Goal: Complete application form

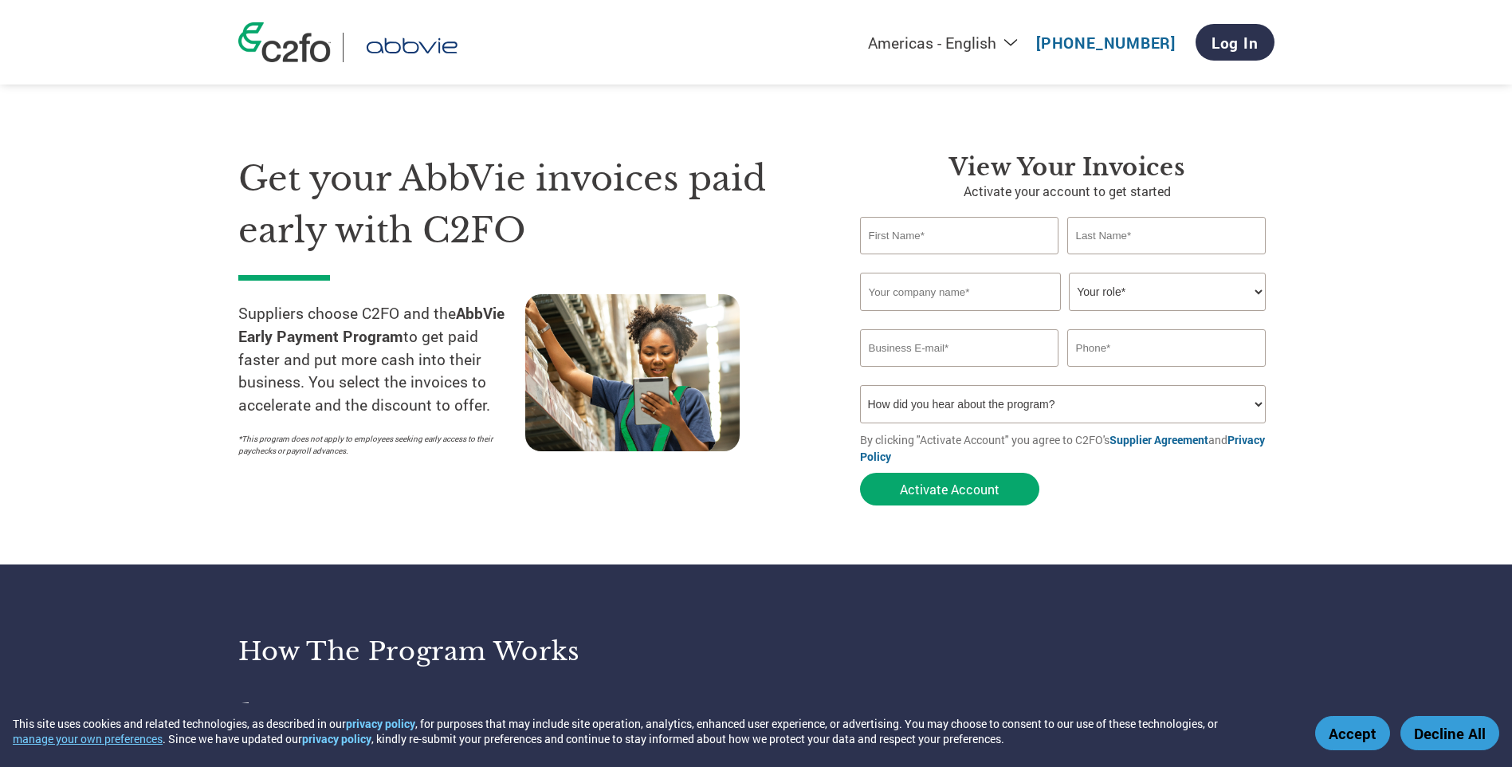
click at [1356, 736] on button "Accept" at bounding box center [1352, 733] width 75 height 34
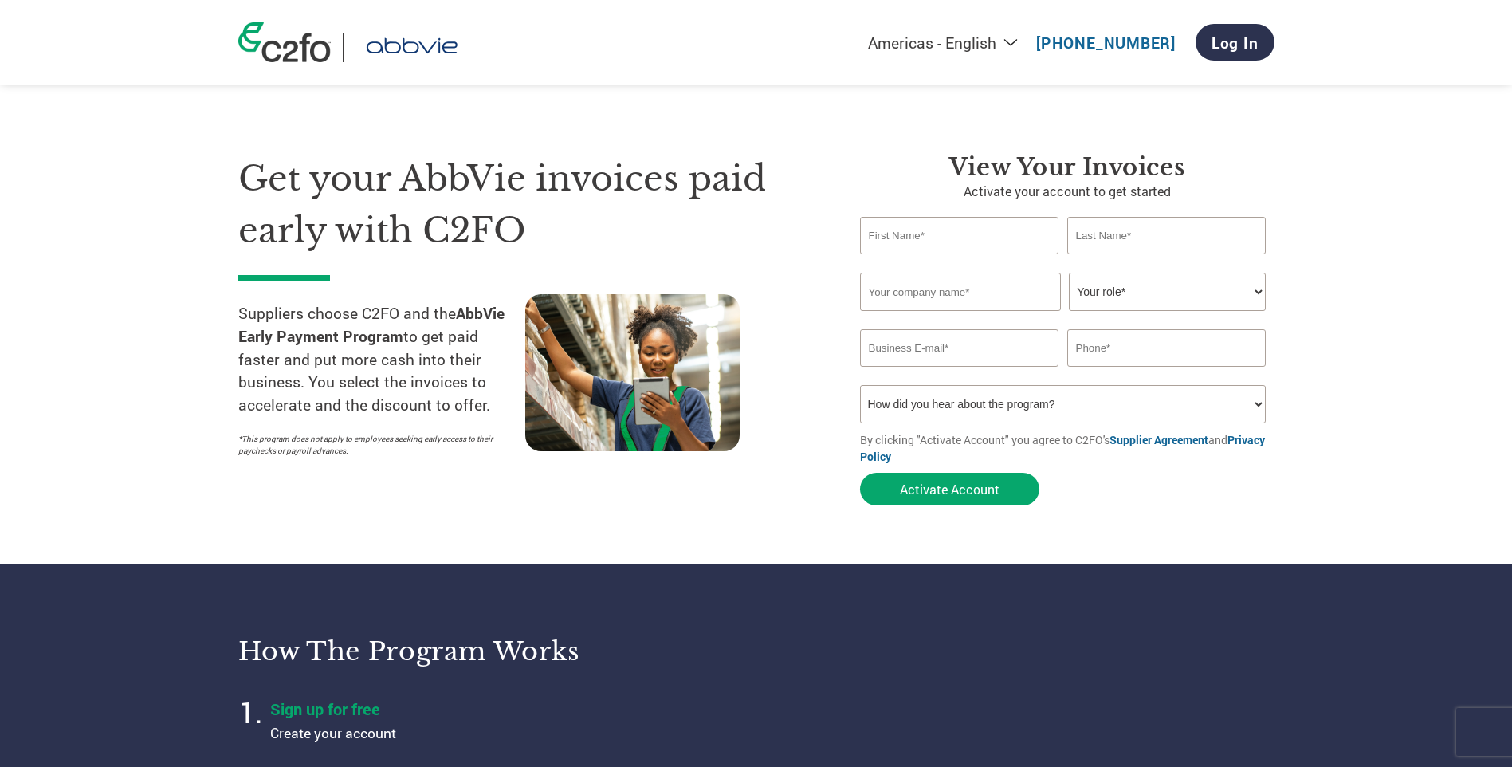
click at [933, 234] on input "text" at bounding box center [959, 235] width 199 height 37
type input "[PERSON_NAME]"
type input "L"
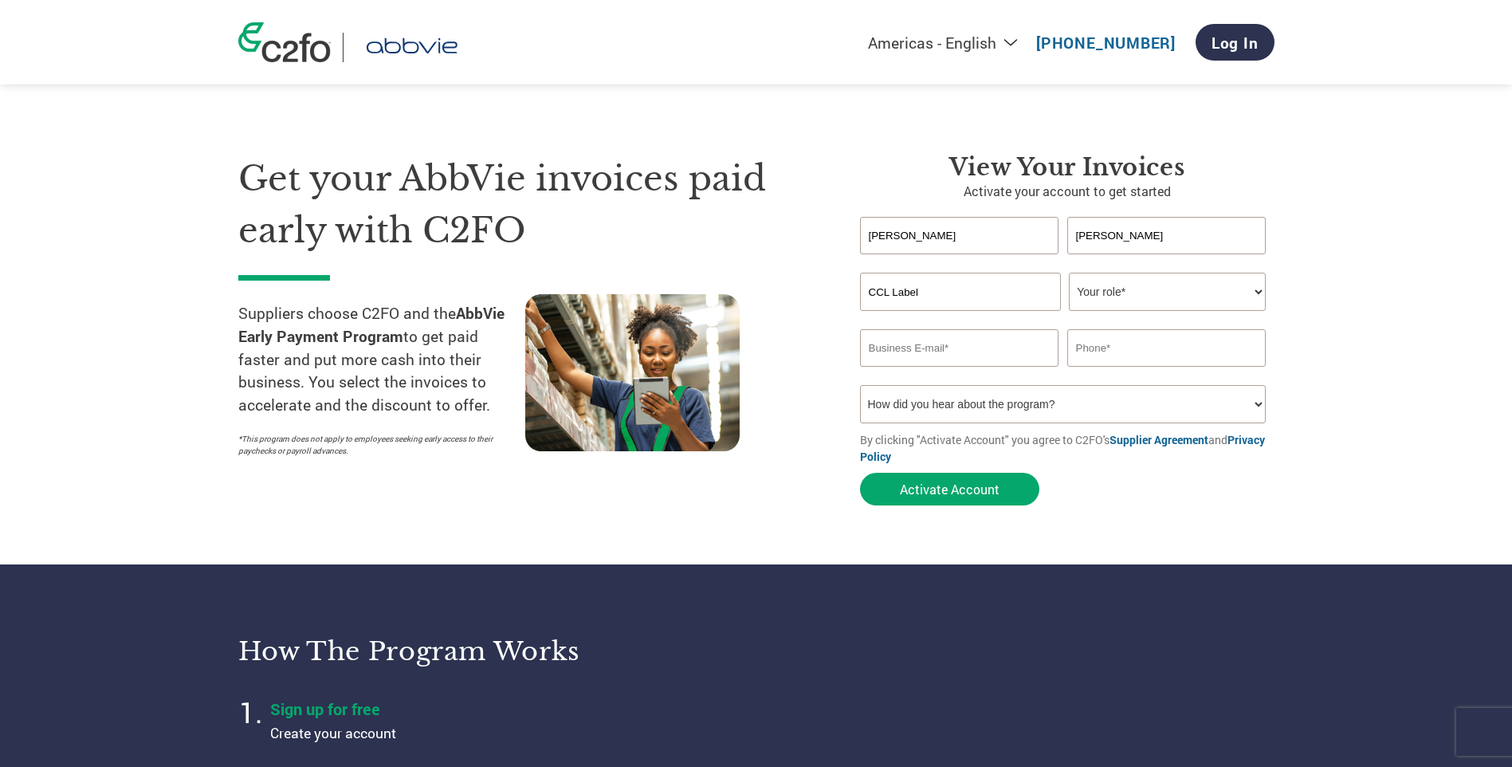
type input "CCL Label"
click at [1253, 285] on select "Your role* CFO Controller Credit Manager Finance Director Treasurer CEO Preside…" at bounding box center [1167, 292] width 197 height 38
select select "CONTROLLER"
click at [1069, 273] on select "Your role* CFO Controller Credit Manager Finance Director Treasurer CEO Preside…" at bounding box center [1167, 292] width 197 height 38
click at [933, 344] on input "email" at bounding box center [959, 347] width 199 height 37
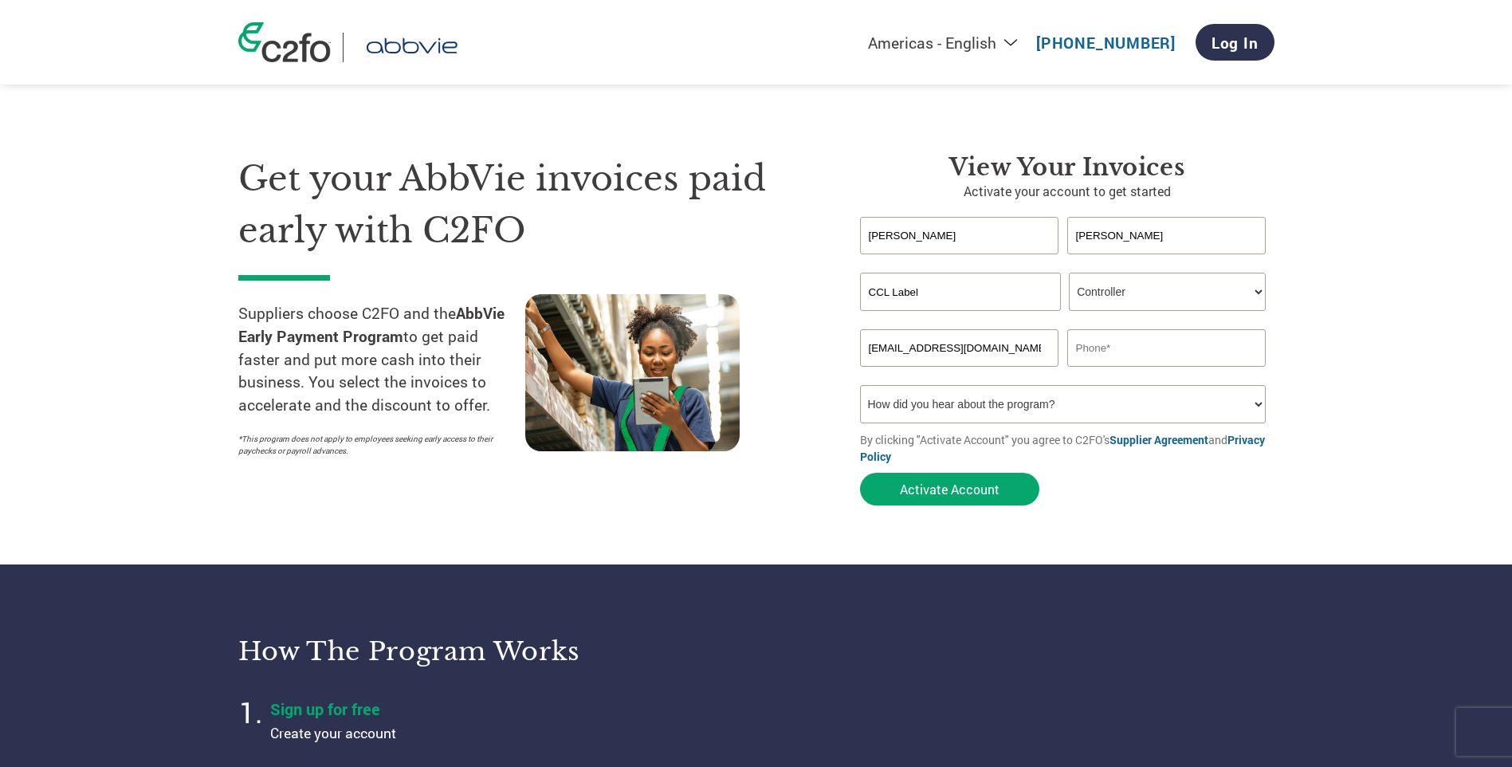
type input "[EMAIL_ADDRESS][DOMAIN_NAME]"
type input "[PHONE_NUMBER]"
click at [1238, 410] on select "How did you hear about the program? Received a letter Email Social Media Online…" at bounding box center [1063, 404] width 407 height 38
select select "Other"
click at [860, 385] on select "How did you hear about the program? Received a letter Email Social Media Online…" at bounding box center [1063, 404] width 407 height 38
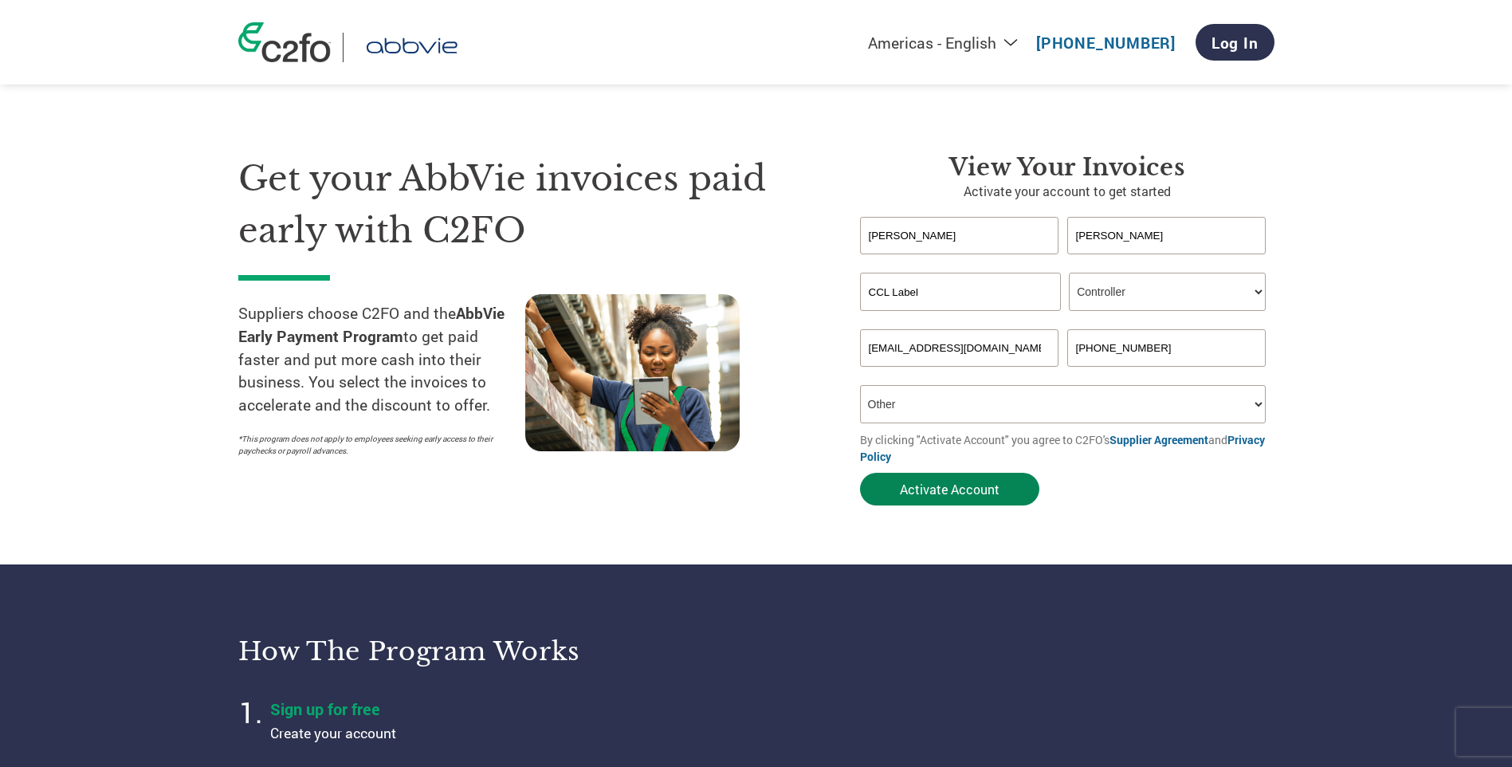
click at [928, 484] on button "Activate Account" at bounding box center [949, 489] width 179 height 33
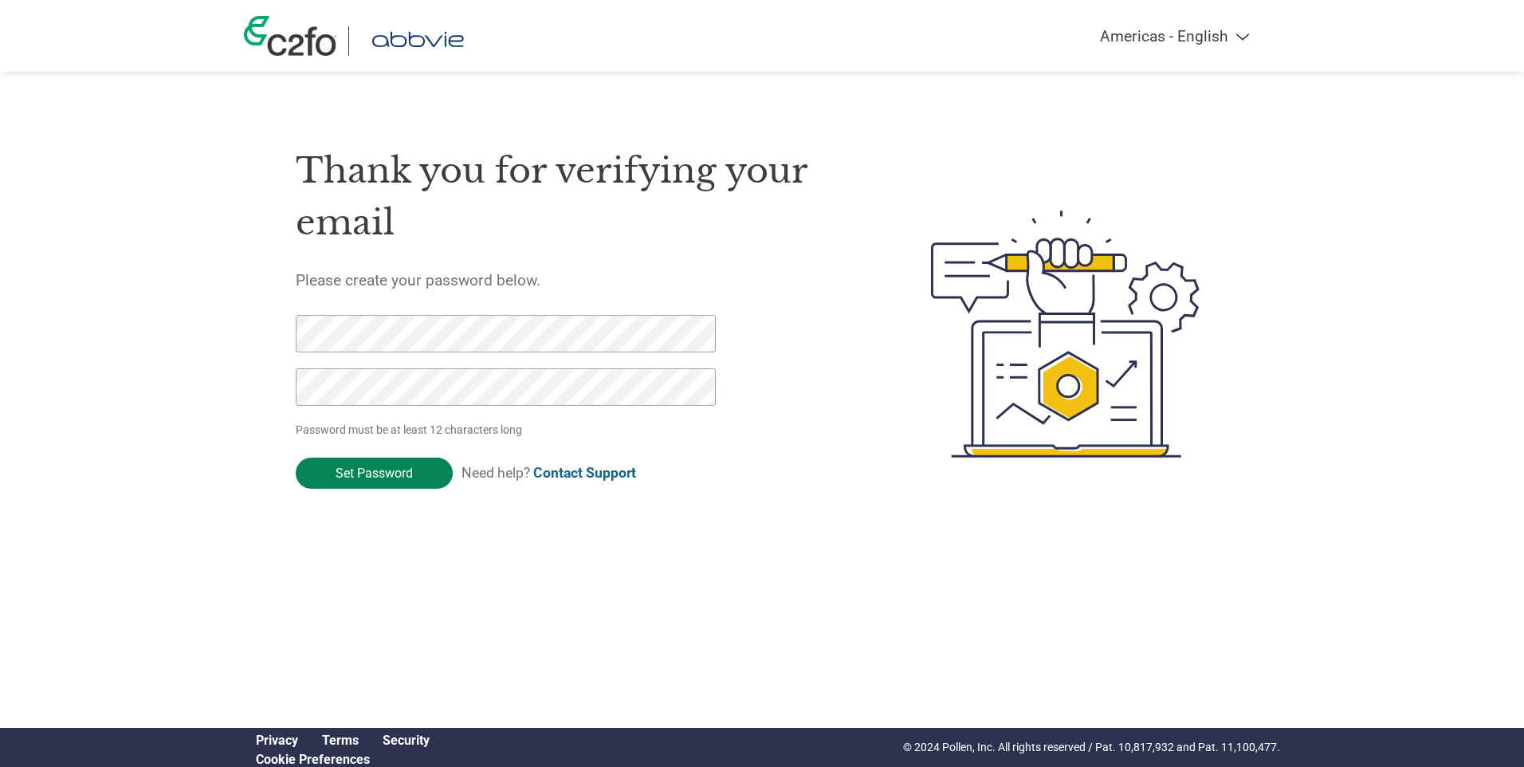
click at [375, 465] on input "Set Password" at bounding box center [374, 473] width 157 height 31
